Goal: Information Seeking & Learning: Find specific fact

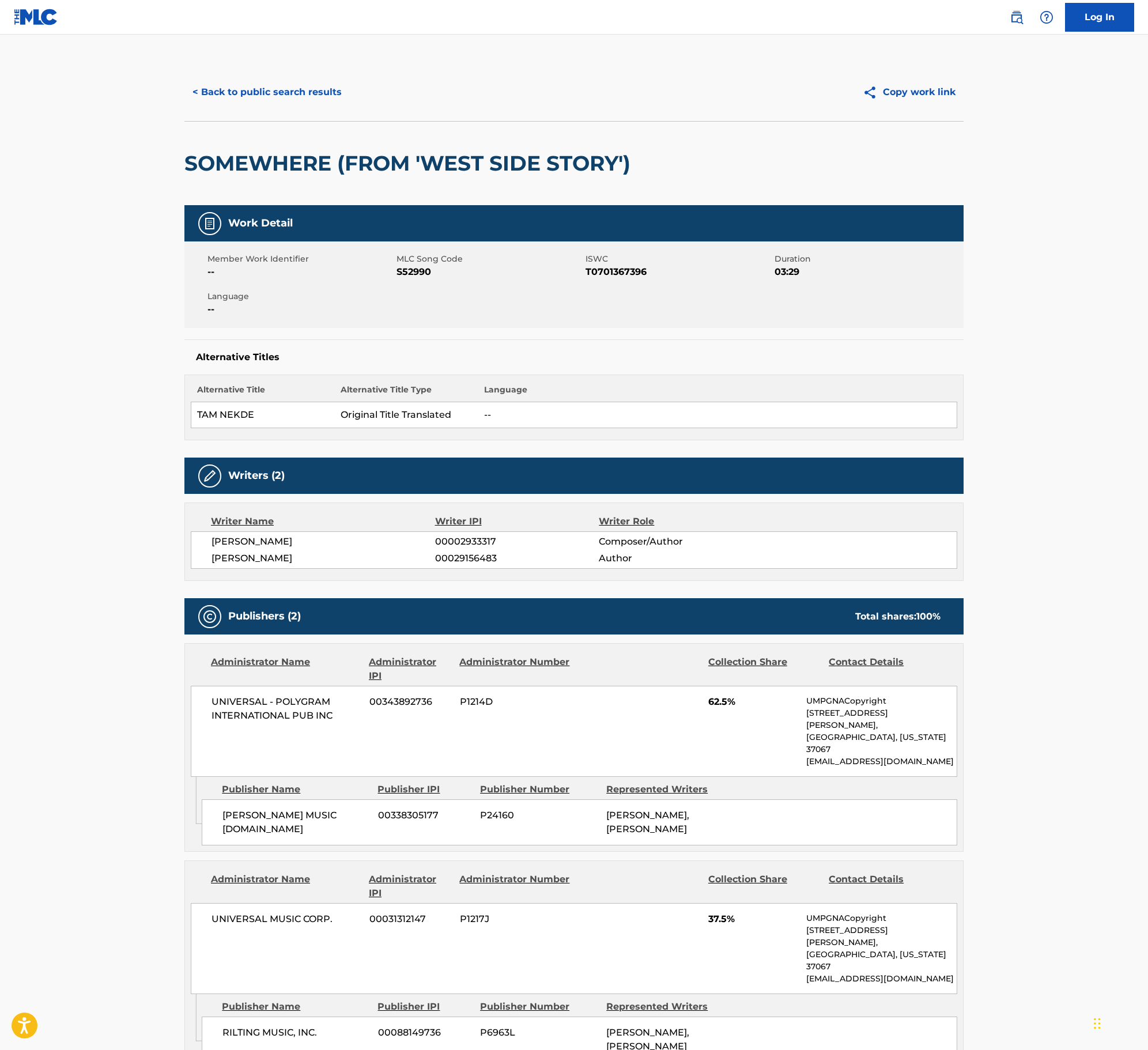
click at [283, 77] on div "< Back to public search results Copy work link" at bounding box center [574, 92] width 779 height 58
click at [295, 88] on button "< Back to public search results" at bounding box center [266, 92] width 165 height 28
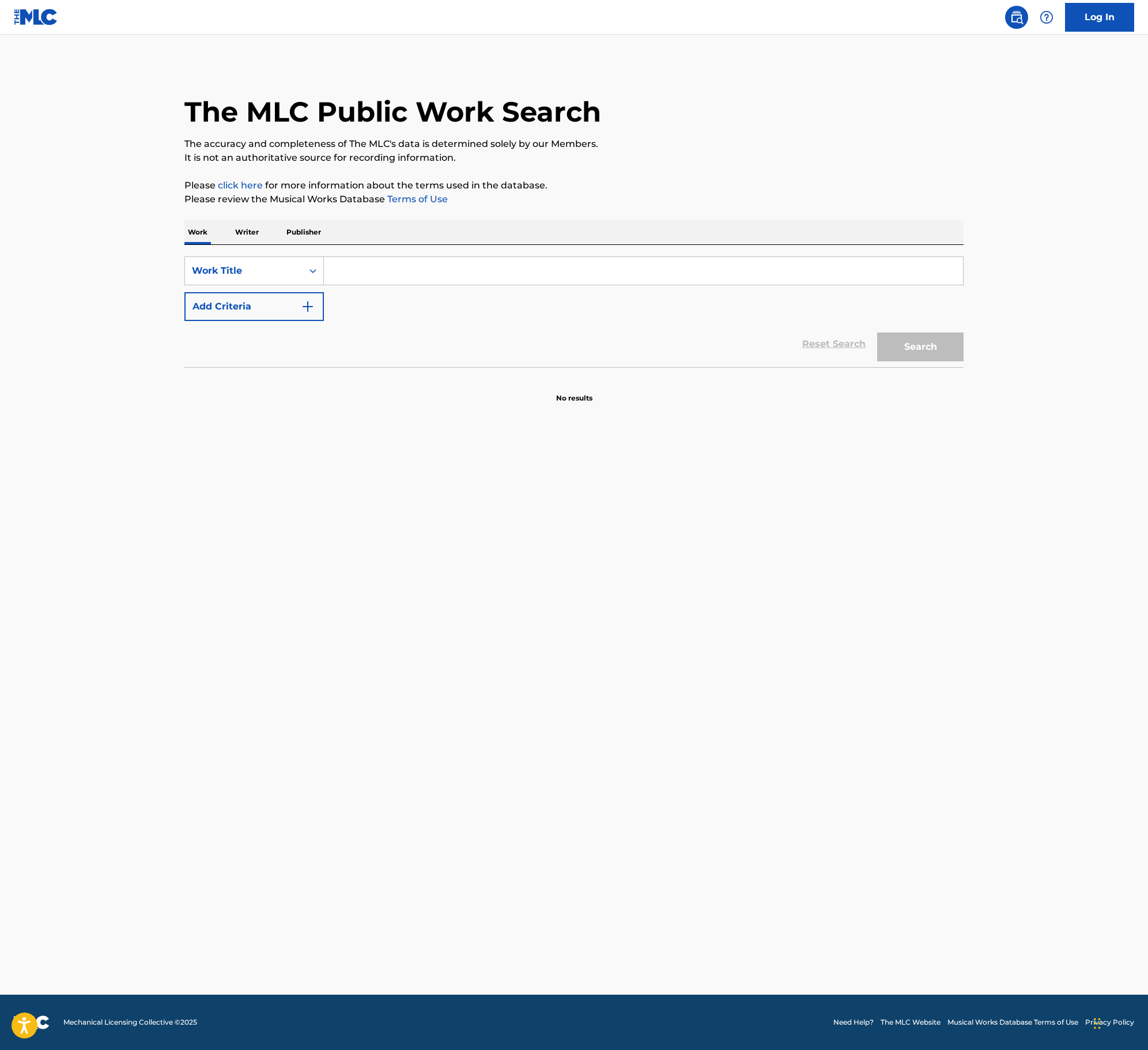
click at [380, 271] on input "Search Form" at bounding box center [643, 270] width 639 height 27
paste input "Give Me Strength"
type input "Give Me Strength"
click at [287, 306] on button "Add Criteria" at bounding box center [254, 306] width 140 height 28
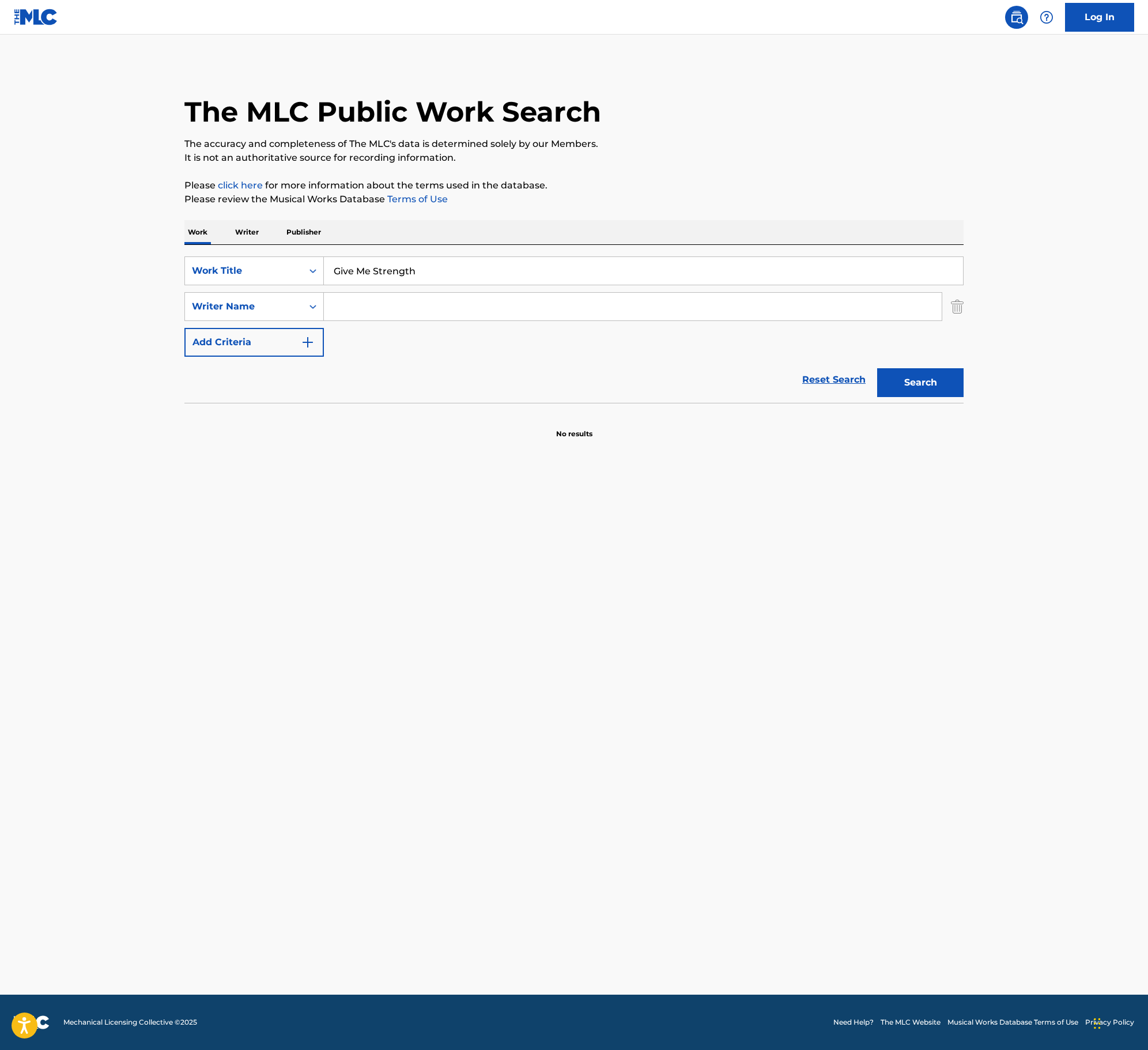
drag, startPoint x: 494, startPoint y: 301, endPoint x: 604, endPoint y: 308, distance: 110.2
click at [494, 301] on input "Search Form" at bounding box center [633, 306] width 618 height 27
paste input "[PERSON_NAME]"
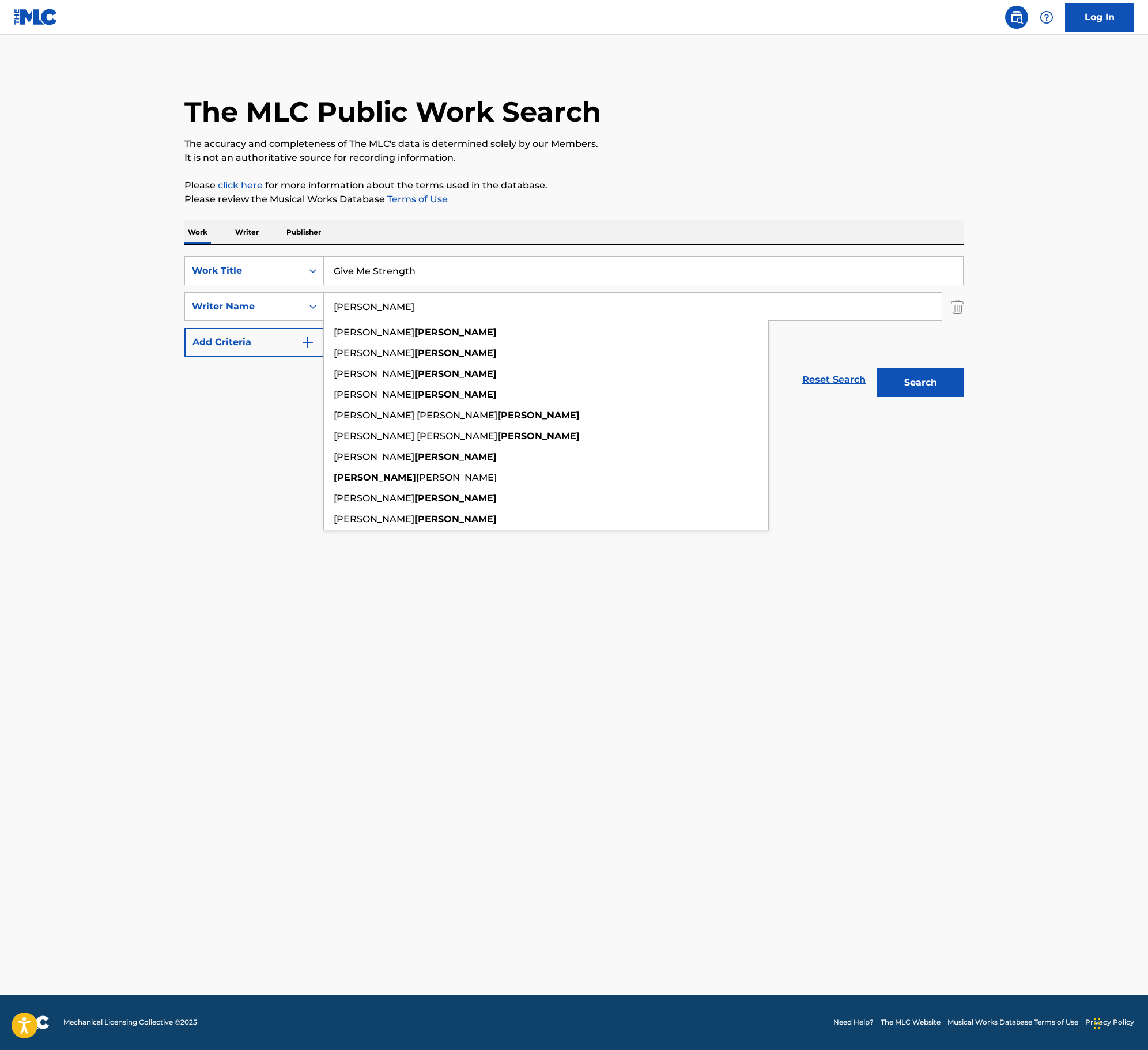
click at [1045, 326] on main "The MLC Public Work Search The accuracy and completeness of The MLC's data is d…" at bounding box center [574, 515] width 1148 height 960
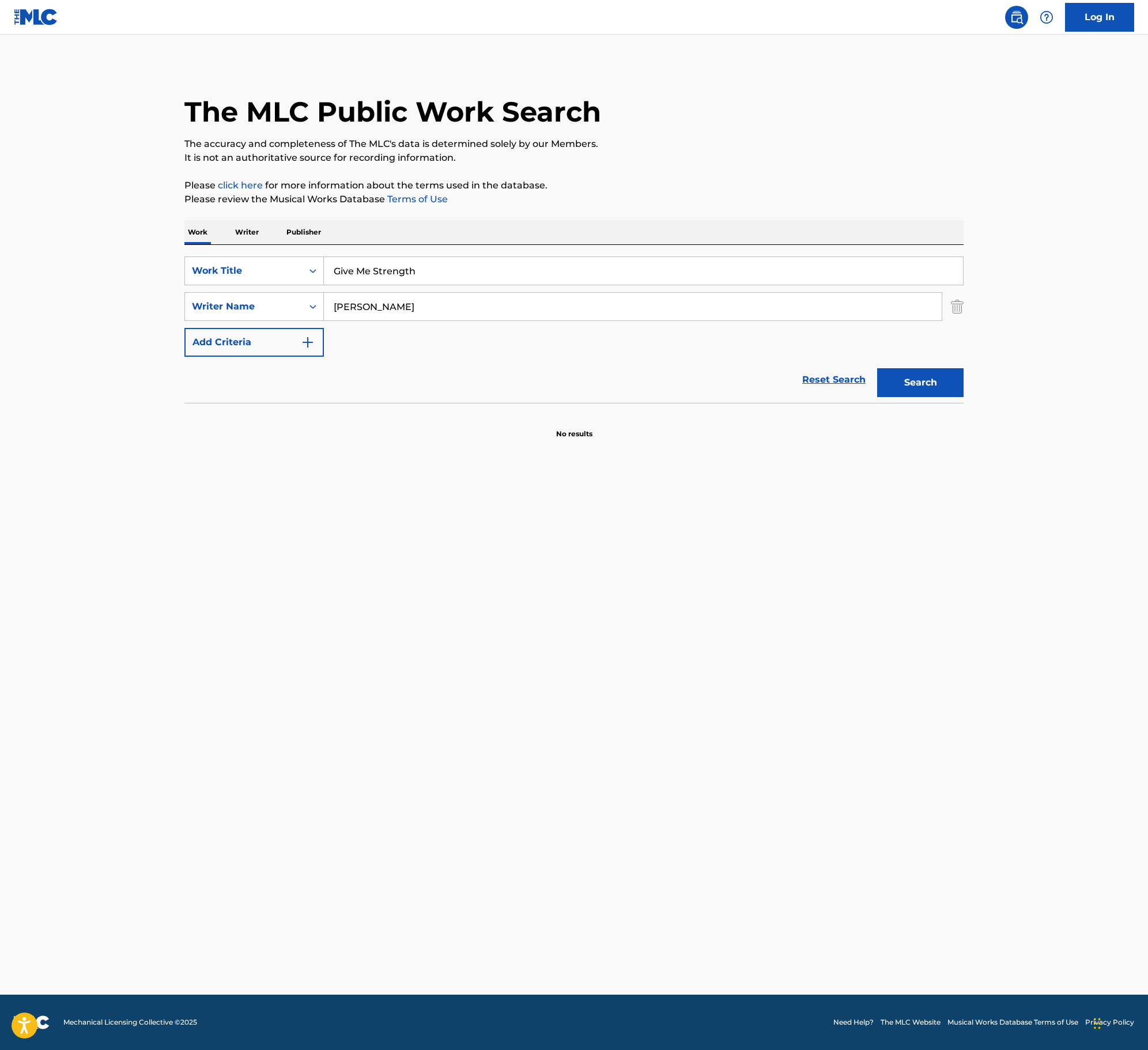
click at [946, 388] on button "Search" at bounding box center [919, 383] width 86 height 28
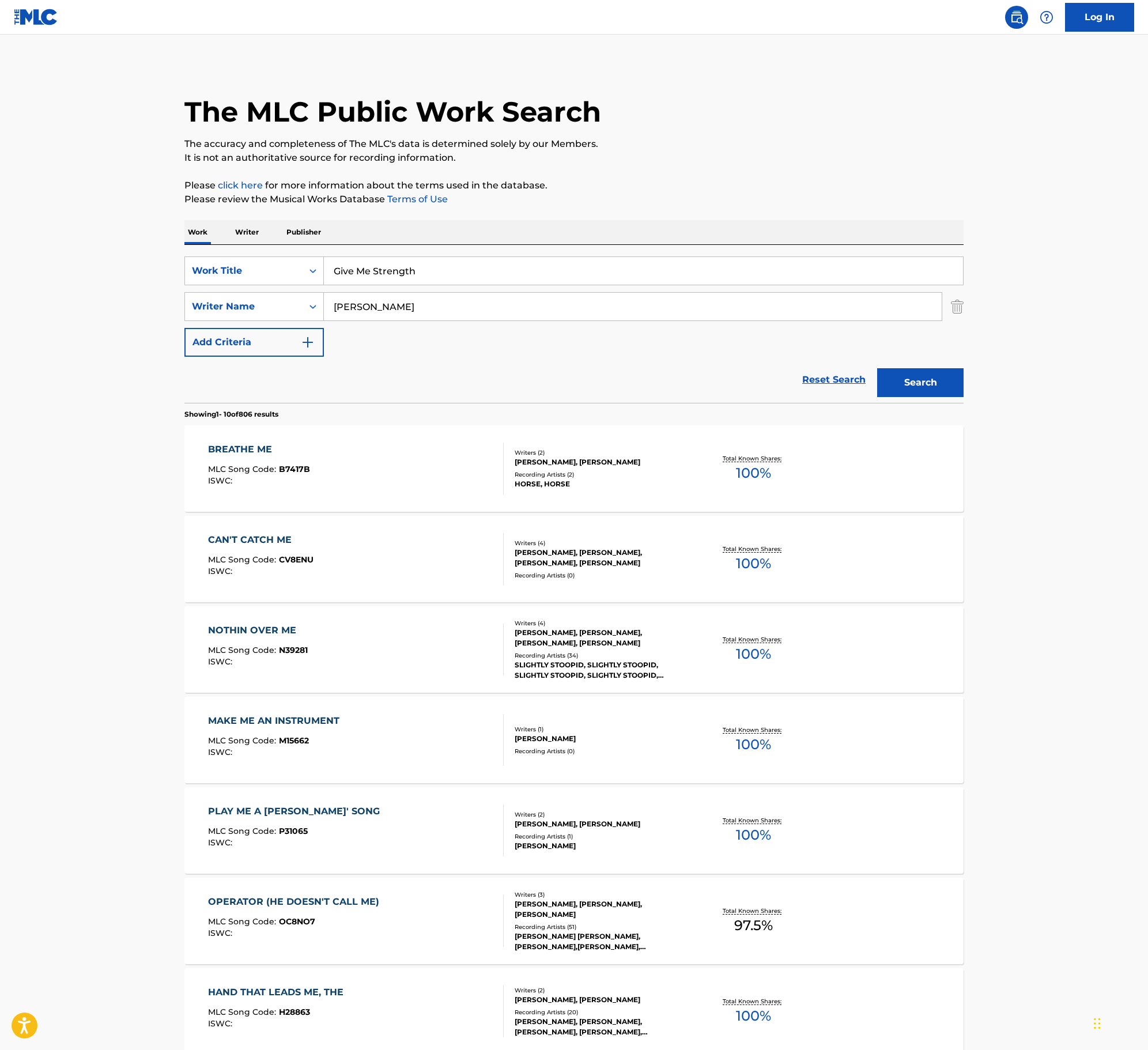
click at [386, 306] on input "[PERSON_NAME]" at bounding box center [633, 306] width 618 height 27
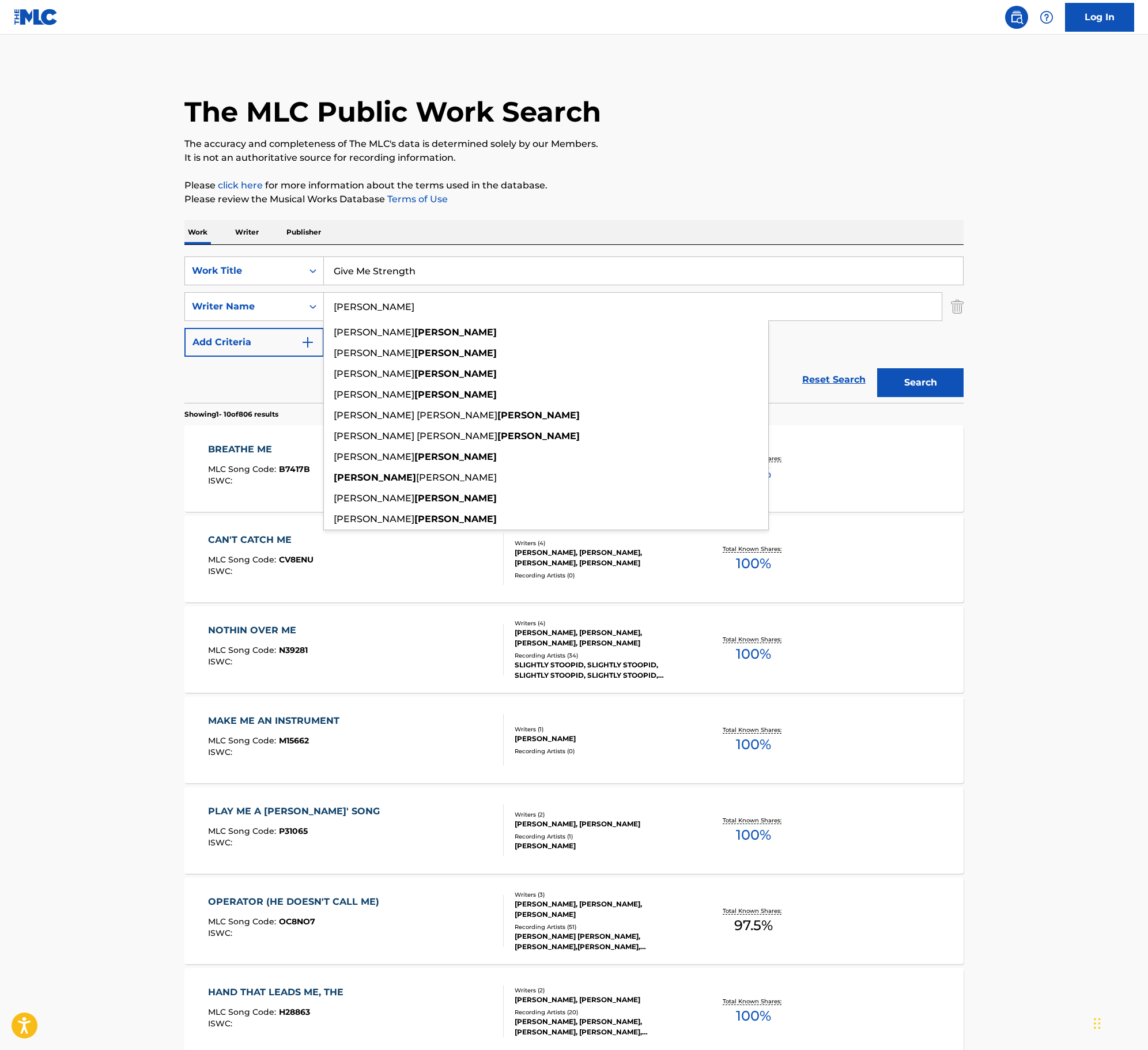
click at [386, 306] on input "[PERSON_NAME]" at bounding box center [633, 306] width 618 height 27
paste input "[PERSON_NAME]"
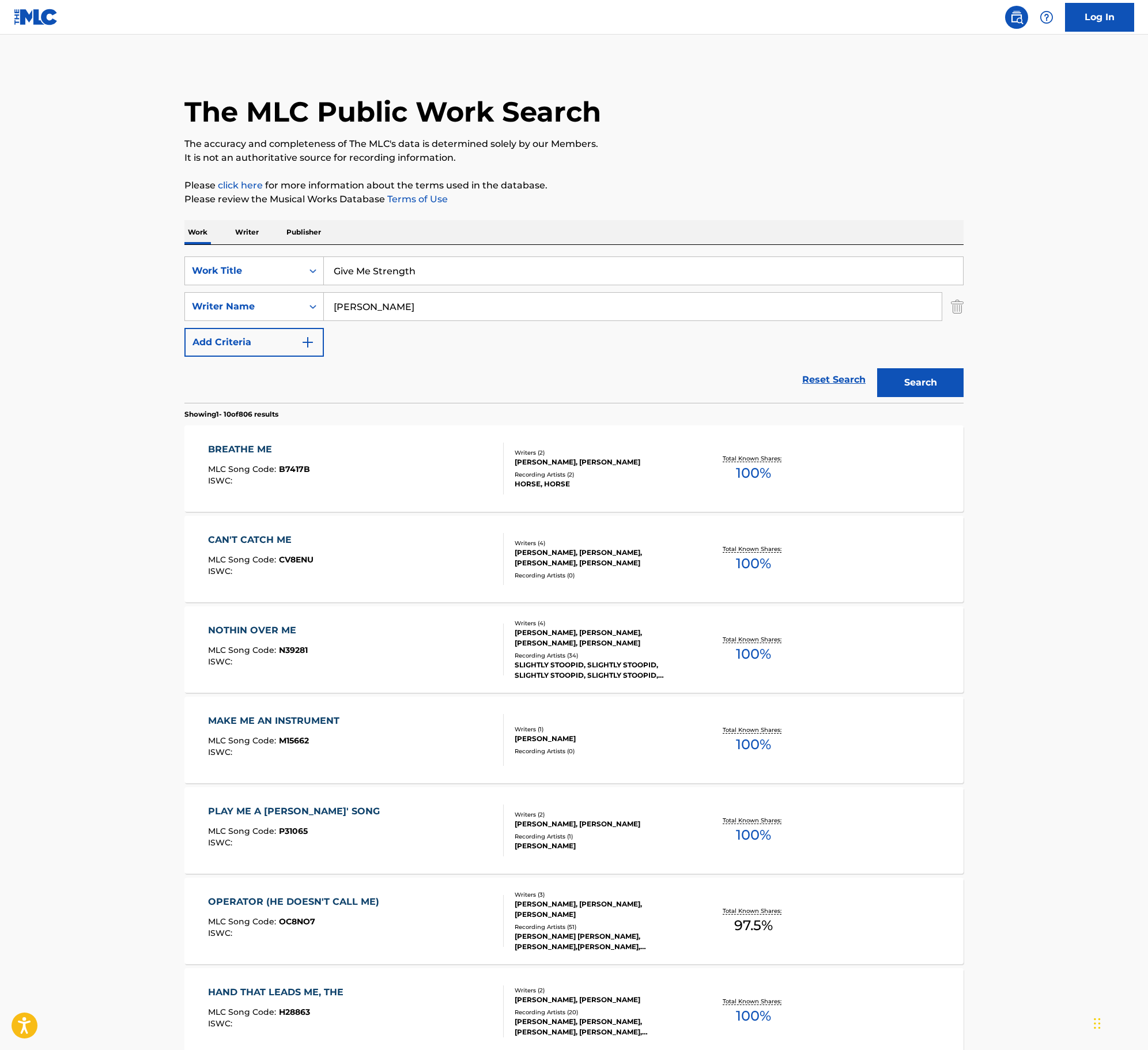
click at [944, 367] on div "Search" at bounding box center [917, 379] width 93 height 46
click at [935, 389] on button "Search" at bounding box center [919, 383] width 86 height 28
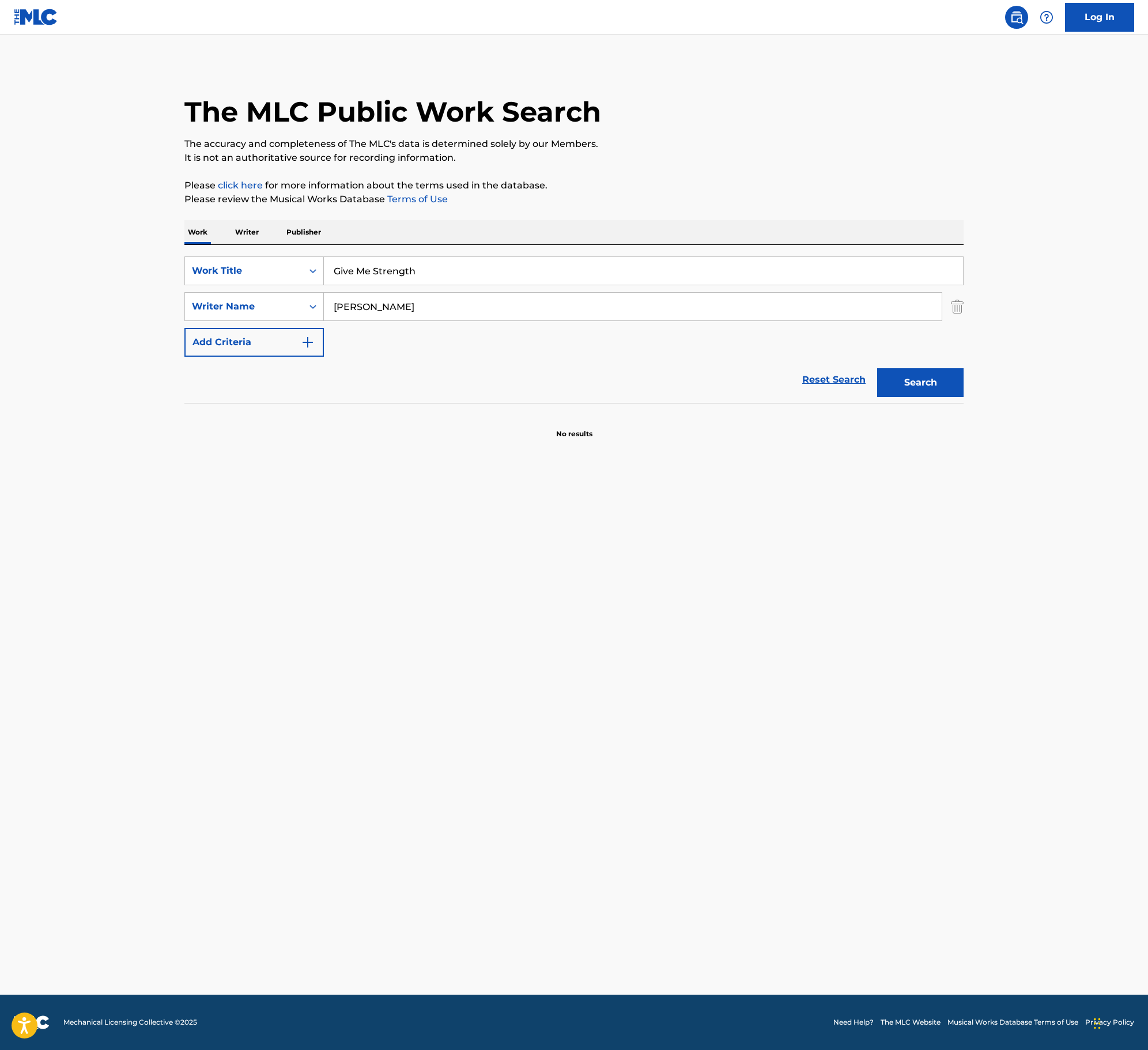
drag, startPoint x: 403, startPoint y: 316, endPoint x: 409, endPoint y: 315, distance: 6.1
click at [403, 316] on input "[PERSON_NAME]" at bounding box center [633, 306] width 618 height 27
click at [417, 310] on input "[PERSON_NAME]" at bounding box center [633, 306] width 618 height 27
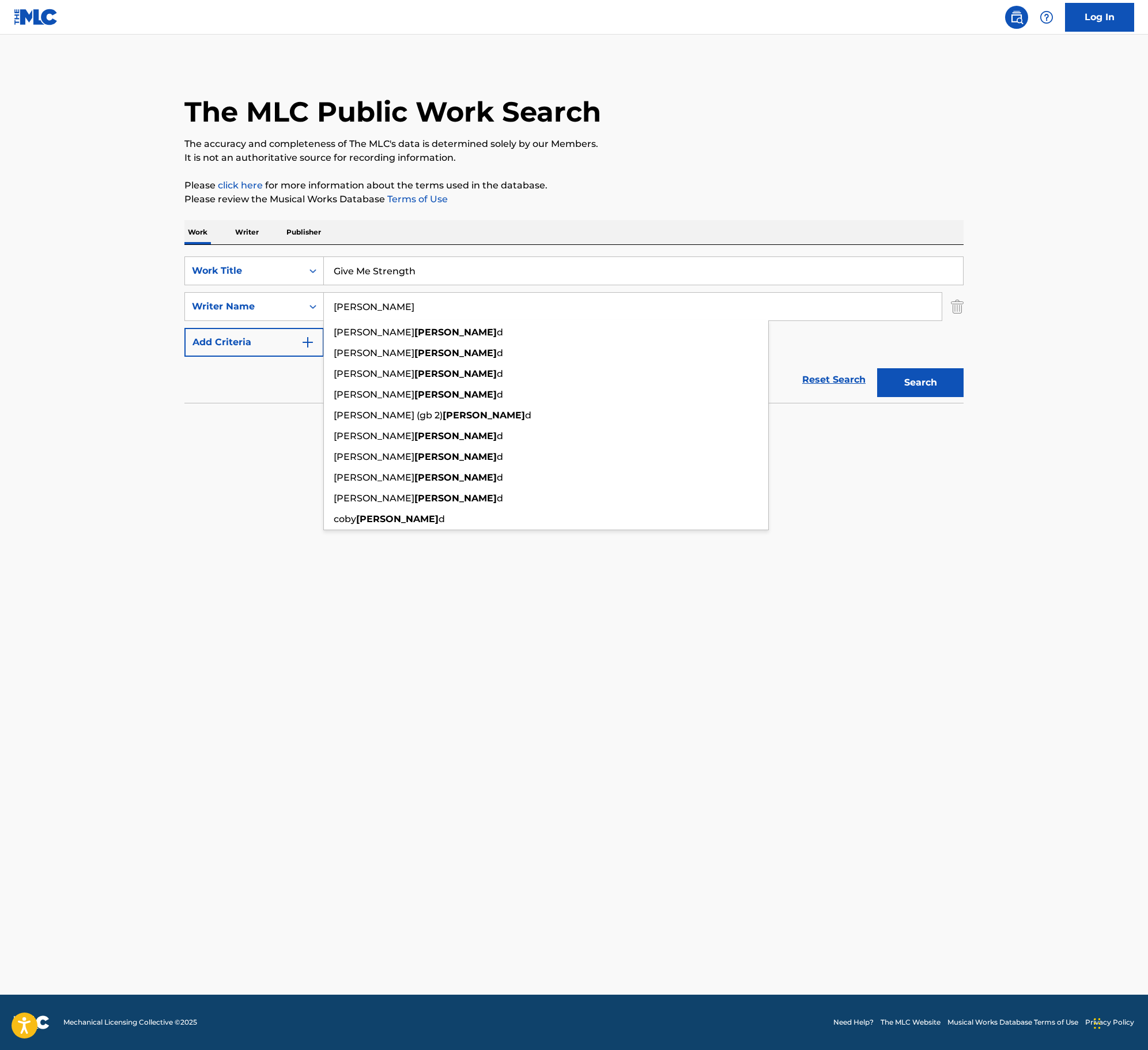
type input "[PERSON_NAME]"
click at [877, 369] on button "Search" at bounding box center [919, 383] width 86 height 28
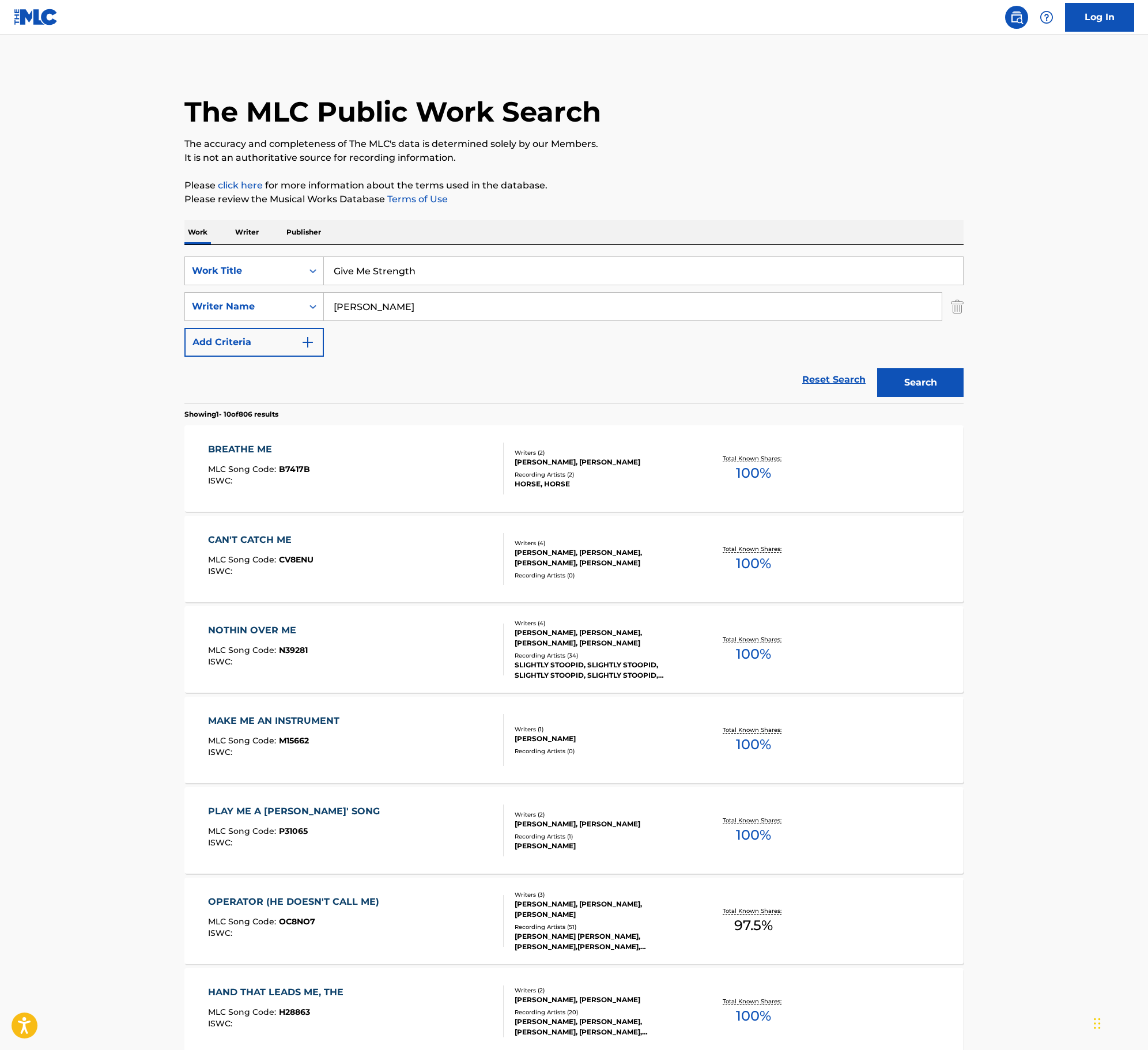
click at [450, 268] on input "Give Me Strength" at bounding box center [643, 270] width 639 height 27
type input ""Give Me Strength""
click at [877, 369] on button "Search" at bounding box center [919, 383] width 86 height 28
click at [460, 301] on input "[PERSON_NAME]" at bounding box center [633, 306] width 618 height 27
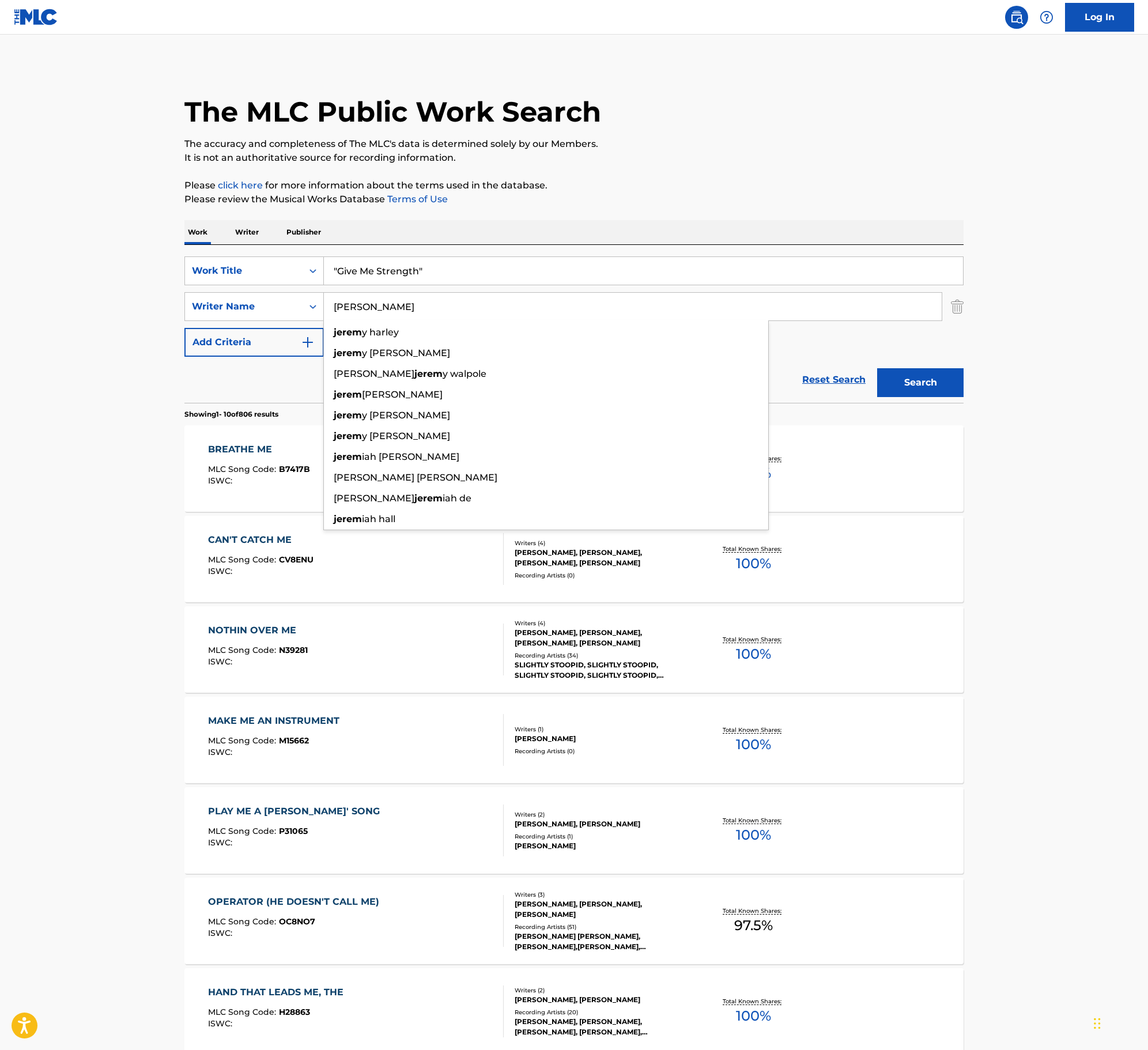
type input "[PERSON_NAME]"
click at [877, 369] on button "Search" at bounding box center [919, 383] width 86 height 28
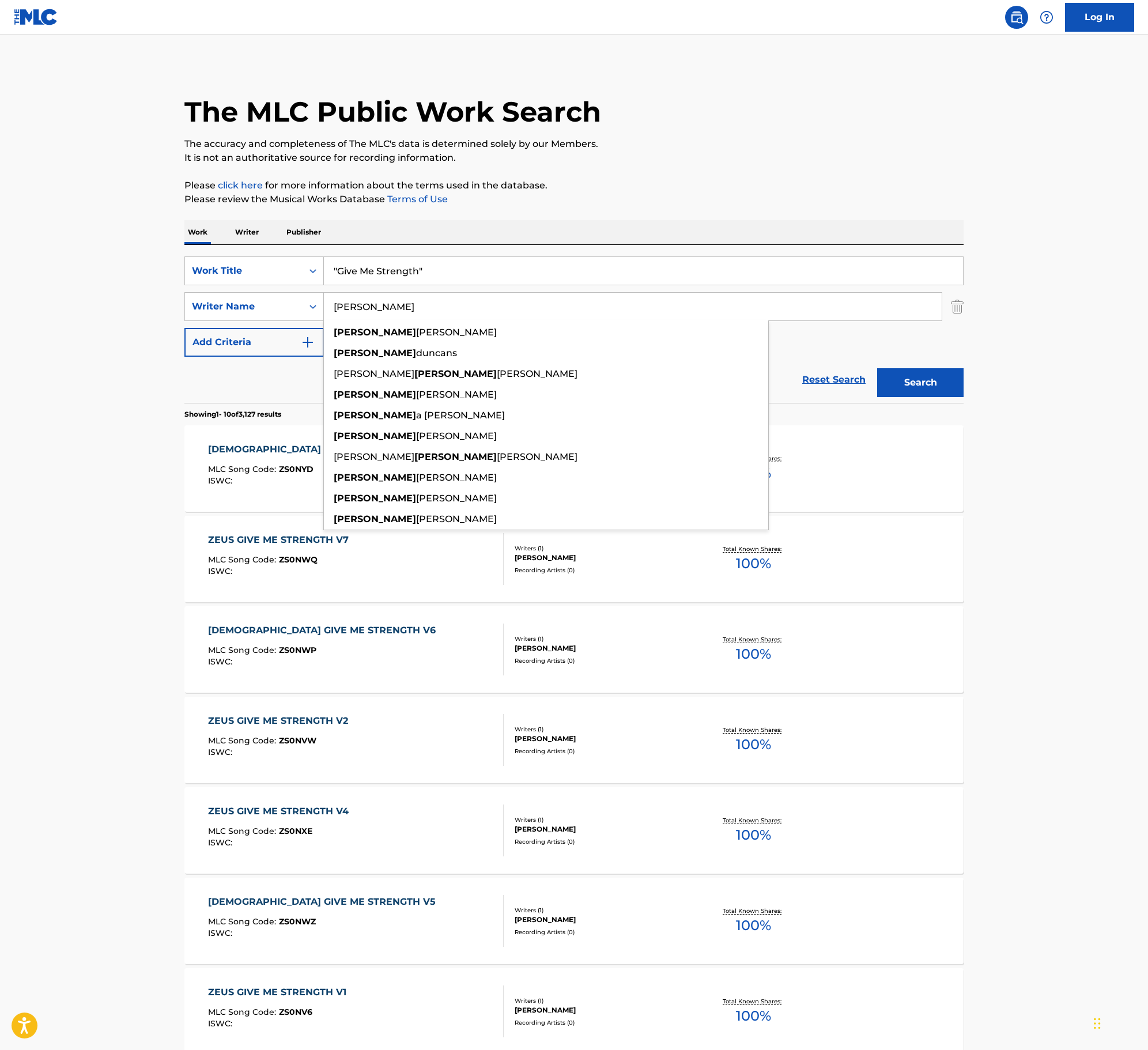
click at [1041, 603] on main "The MLC Public Work Search The accuracy and completeness of The MLC's data is d…" at bounding box center [574, 713] width 1148 height 1356
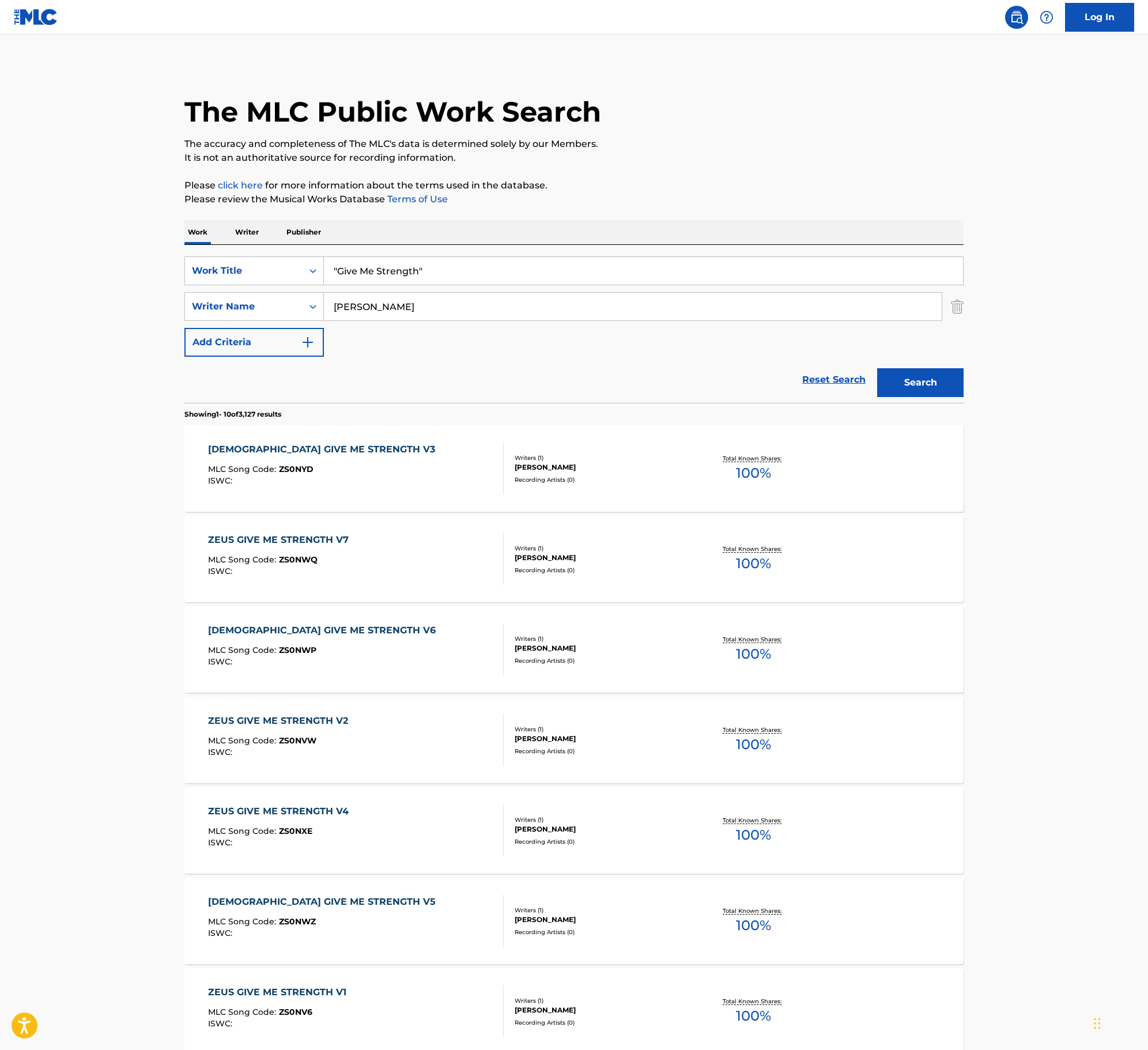
click at [951, 308] on img "Search Form" at bounding box center [956, 306] width 12 height 28
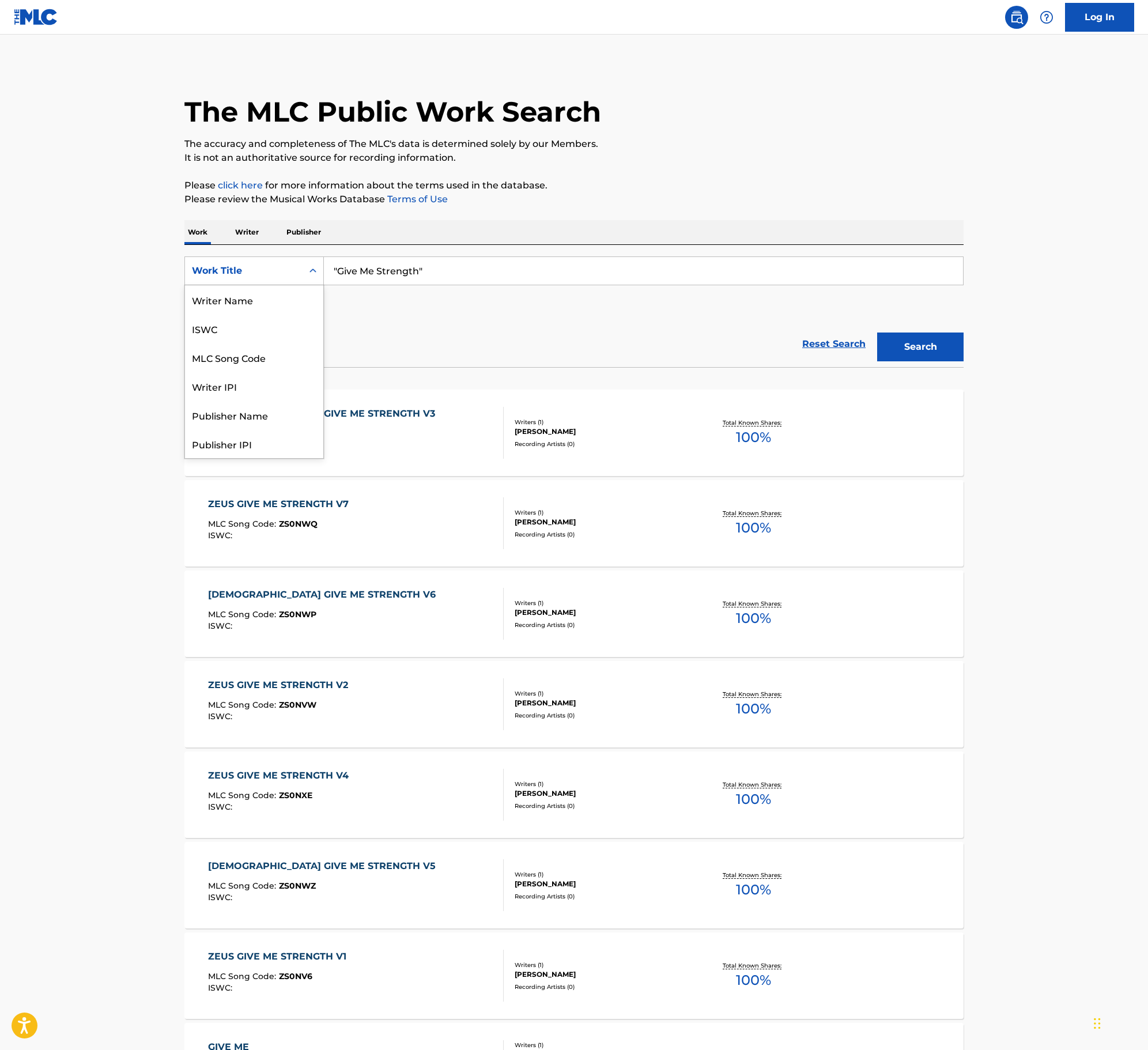
click at [277, 271] on div "Work Title" at bounding box center [244, 270] width 104 height 14
click at [257, 227] on p "Writer" at bounding box center [247, 232] width 30 height 25
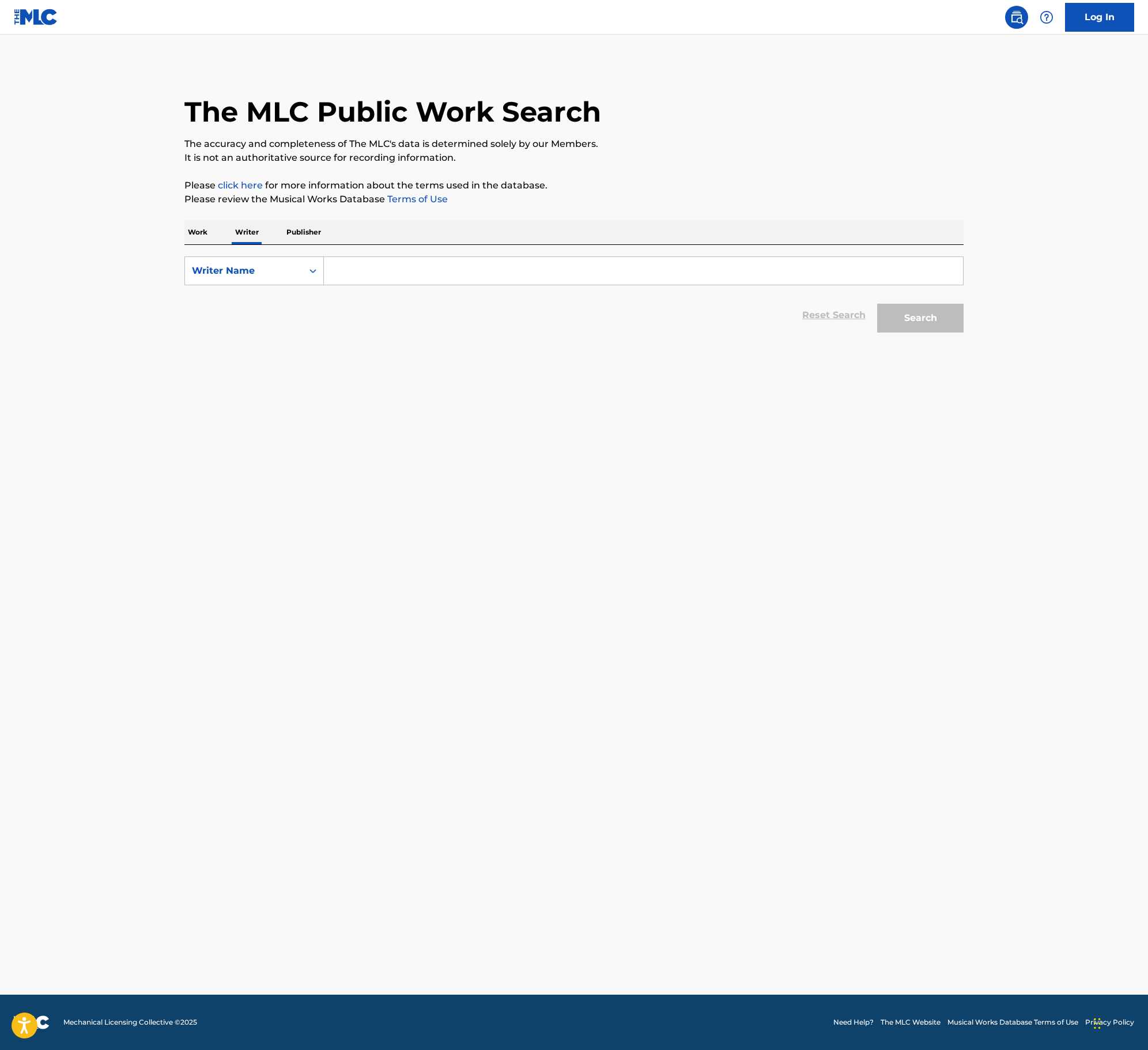
click at [437, 271] on input "Search Form" at bounding box center [643, 270] width 639 height 27
paste input "[PERSON_NAME]"
click at [887, 314] on button "Search" at bounding box center [919, 318] width 86 height 28
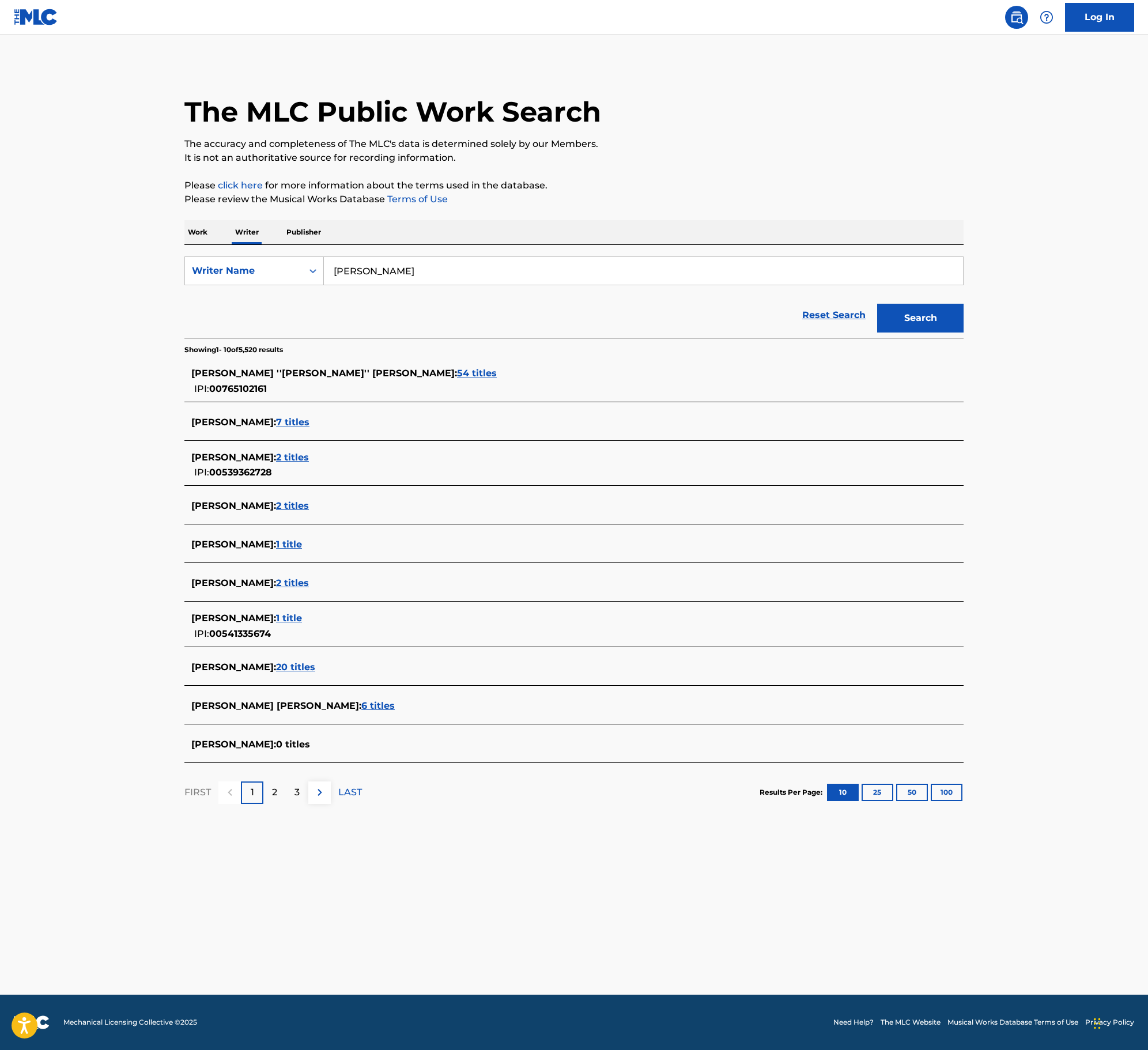
click at [451, 274] on input "[PERSON_NAME]" at bounding box center [643, 270] width 639 height 27
paste input "[PERSON_NAME]"
type input "[PERSON_NAME]"
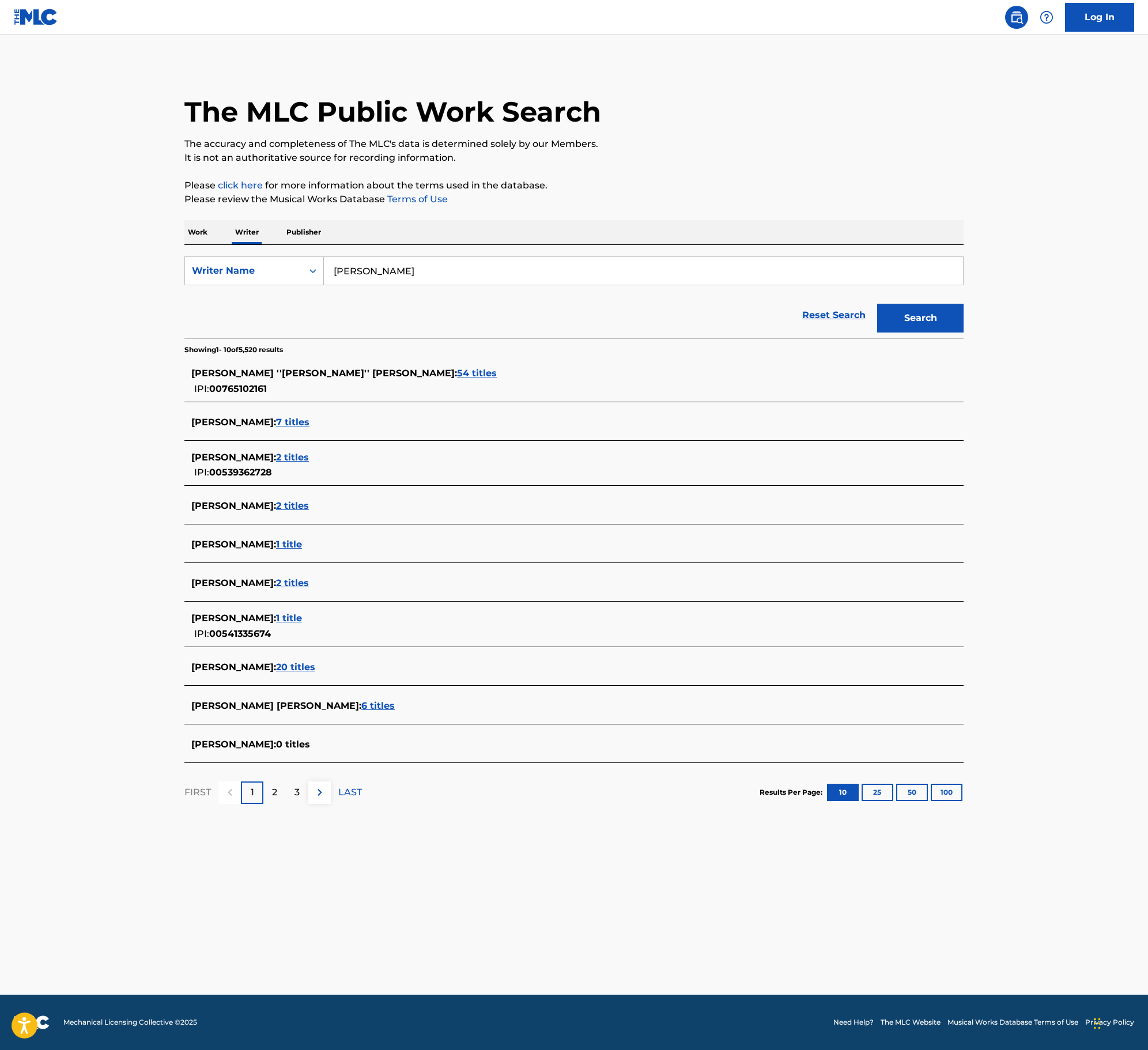
click at [951, 326] on button "Search" at bounding box center [919, 318] width 86 height 28
